Goal: Task Accomplishment & Management: Manage account settings

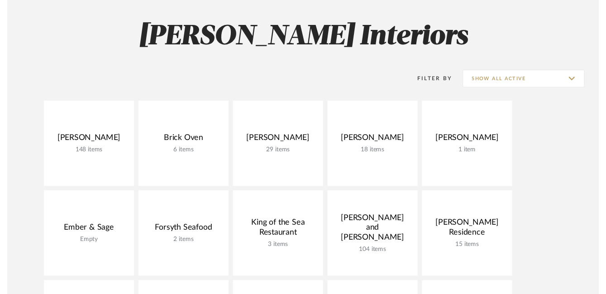
scroll to position [142, 0]
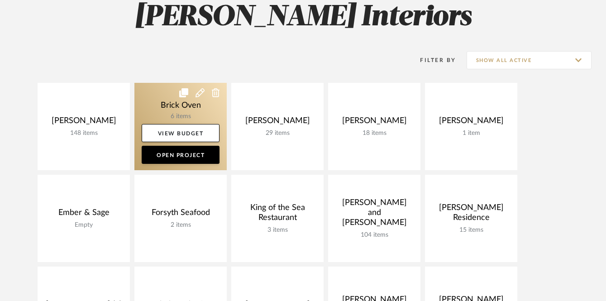
click at [200, 106] on link at bounding box center [180, 126] width 92 height 87
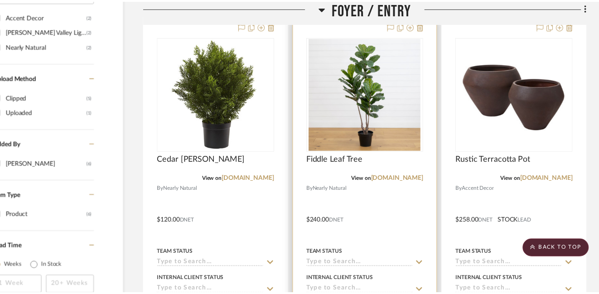
scroll to position [675, 46]
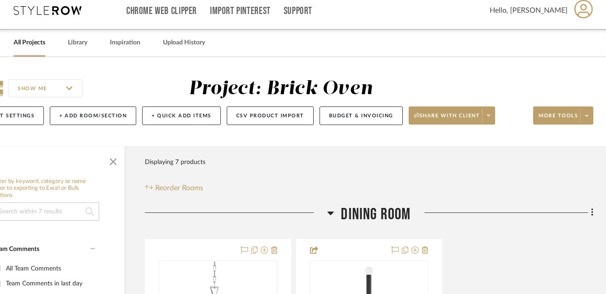
scroll to position [9, 46]
click at [377, 116] on button "Budget & Invoicing" at bounding box center [361, 115] width 83 height 19
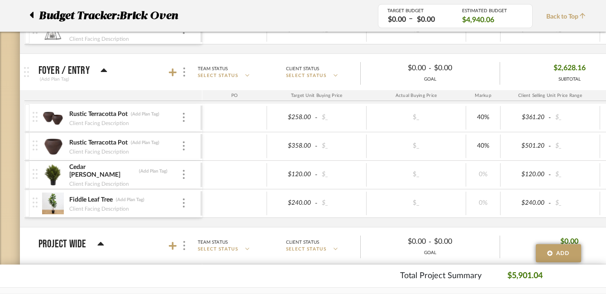
scroll to position [240, 0]
click at [169, 72] on icon at bounding box center [173, 73] width 8 height 8
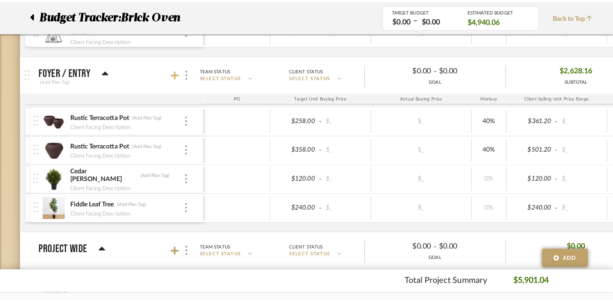
scroll to position [0, 0]
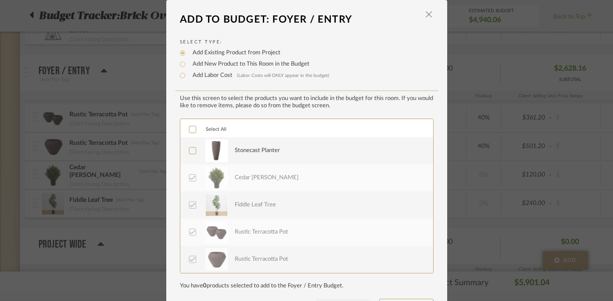
click at [192, 151] on icon at bounding box center [192, 151] width 6 height 6
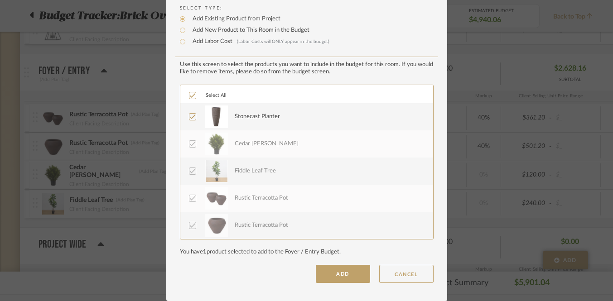
scroll to position [34, 0]
click at [344, 274] on button "ADD" at bounding box center [343, 274] width 54 height 18
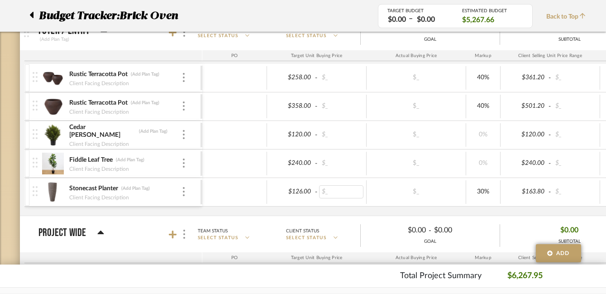
scroll to position [282, 0]
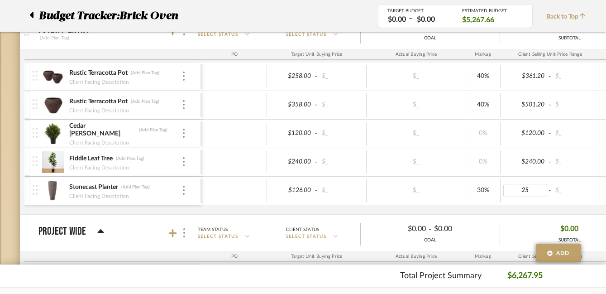
type input "250"
click at [523, 205] on div "Rustic Terracotta Pot (Add Plan Tag) Client Facing Description $258.00 - $_ $_ …" at bounding box center [492, 138] width 936 height 152
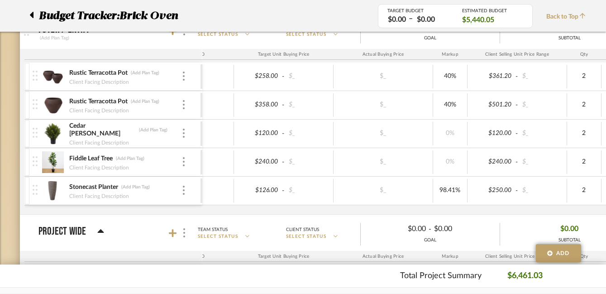
scroll to position [0, 41]
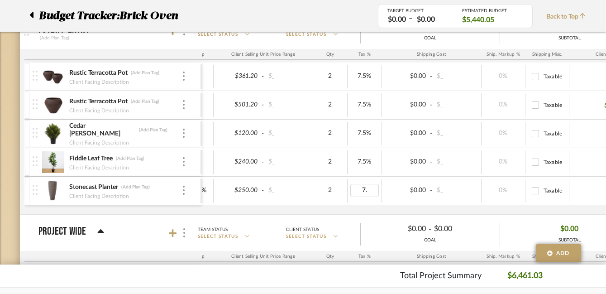
type input "7.5"
click at [410, 204] on div "$126.00 - $_ $_ 98.41% $250.00 - $_ 2 7.5% $0.00 - $_ 0% Taxable $500.00" at bounding box center [292, 191] width 754 height 28
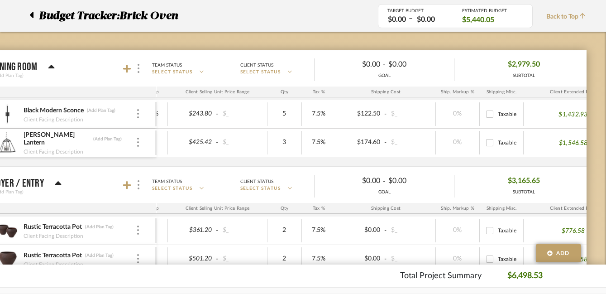
scroll to position [0, 46]
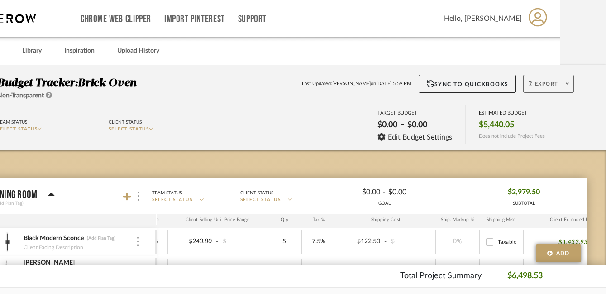
click at [556, 87] on span "Export" at bounding box center [544, 88] width 30 height 14
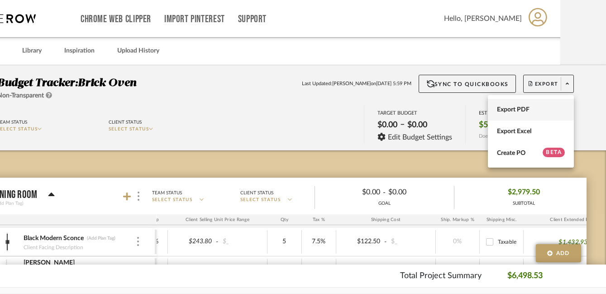
click at [523, 113] on button "Export PDF" at bounding box center [531, 110] width 86 height 22
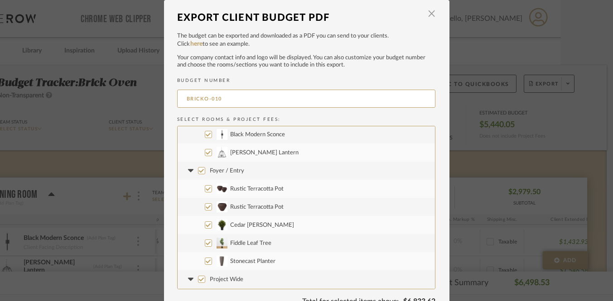
scroll to position [0, 0]
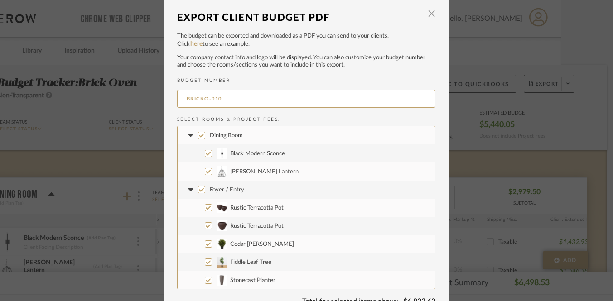
click at [199, 135] on input "Dining Room" at bounding box center [201, 135] width 7 height 7
checkbox input "false"
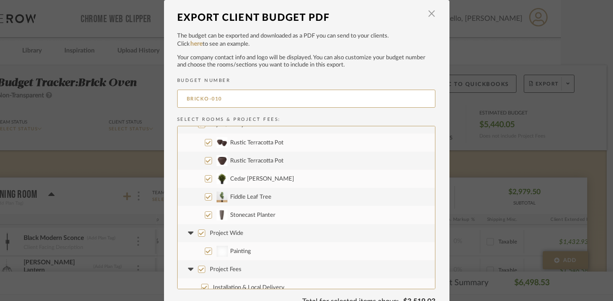
scroll to position [62, 0]
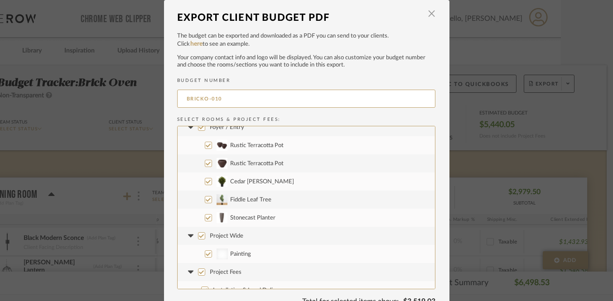
click at [205, 202] on input "Fiddle Leaf Tree" at bounding box center [208, 199] width 7 height 7
checkbox input "false"
click at [207, 163] on input "Rustic Terracotta Pot" at bounding box center [208, 163] width 7 height 7
checkbox input "false"
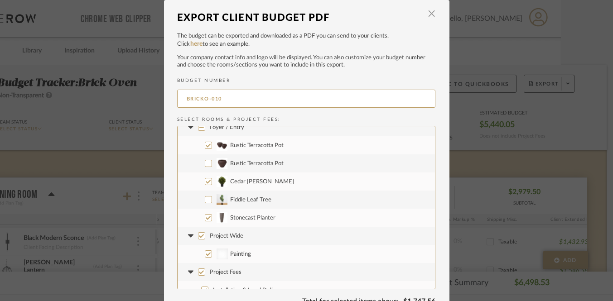
click at [205, 145] on input "Rustic Terracotta Pot" at bounding box center [208, 145] width 7 height 7
checkbox input "false"
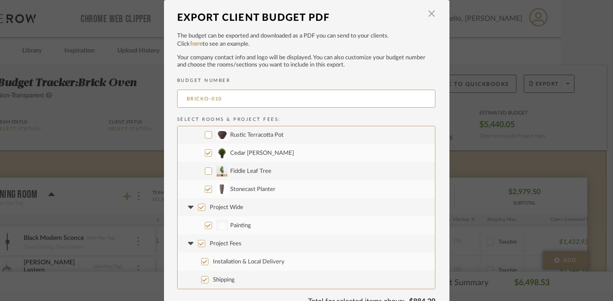
click at [201, 210] on input "Project Wide" at bounding box center [201, 207] width 7 height 7
checkbox input "false"
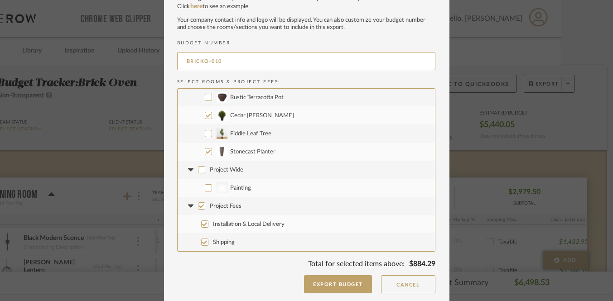
scroll to position [39, 0]
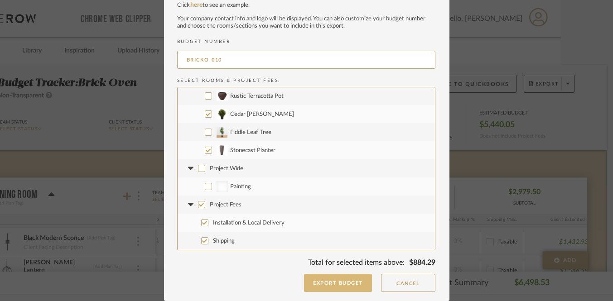
click at [336, 283] on button "Export Budget" at bounding box center [338, 283] width 68 height 18
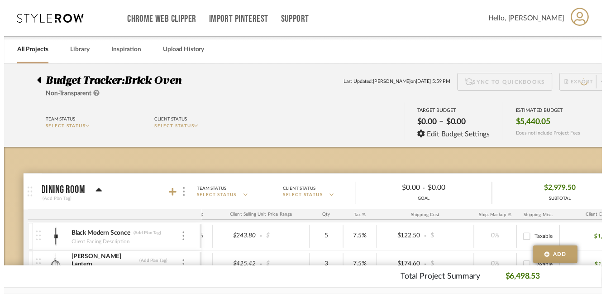
scroll to position [0, 46]
